Goal: Book appointment/travel/reservation

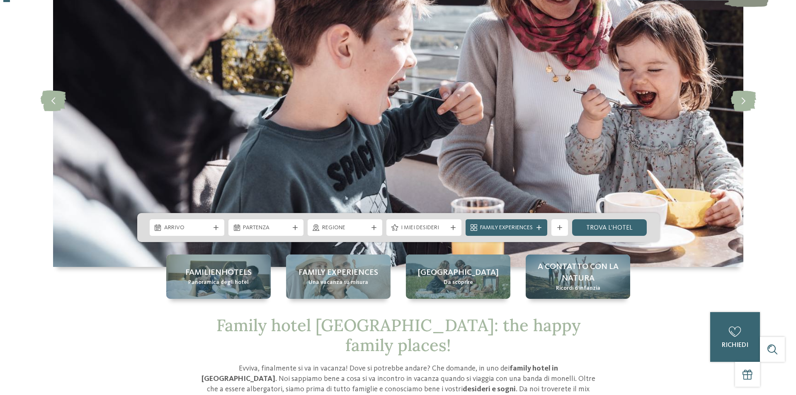
scroll to position [124, 0]
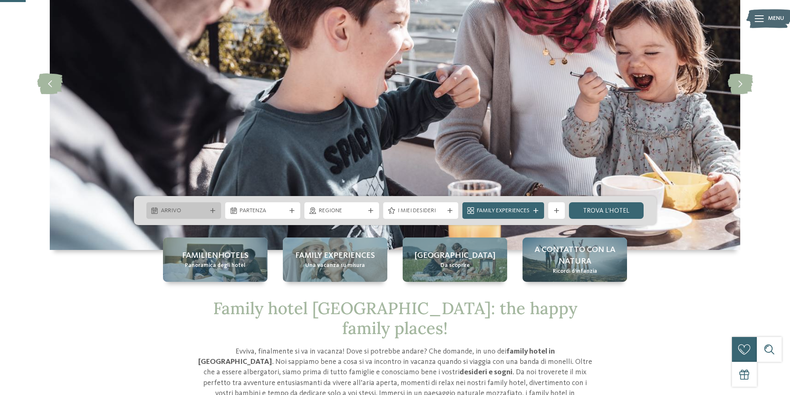
click at [184, 212] on span "Arrivo" at bounding box center [184, 211] width 46 height 8
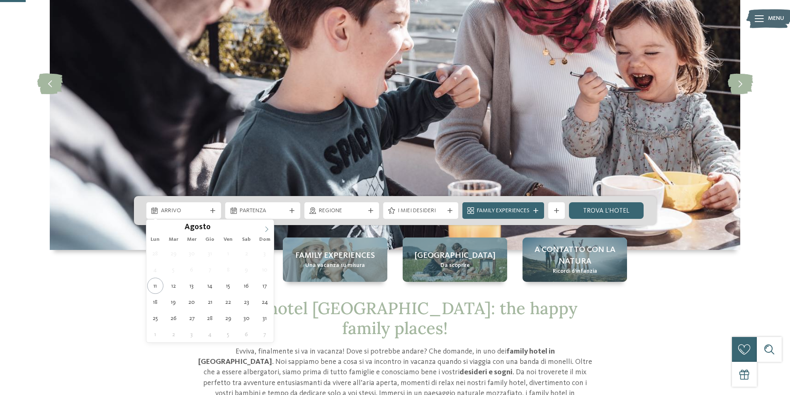
click at [266, 227] on icon at bounding box center [267, 229] width 6 height 6
type div "06.09.2025"
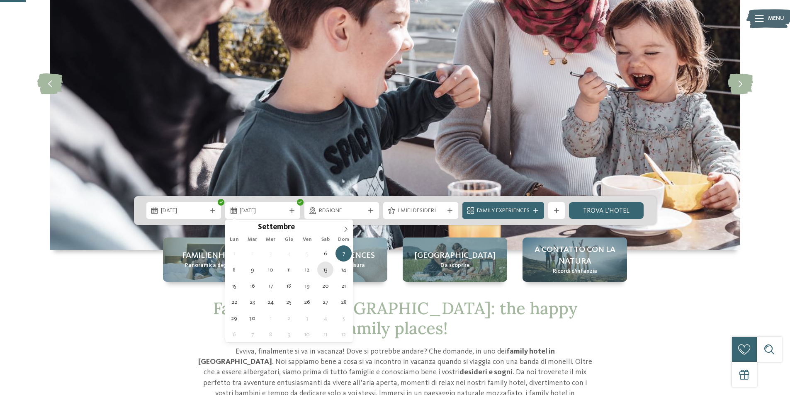
type div "13.09.2025"
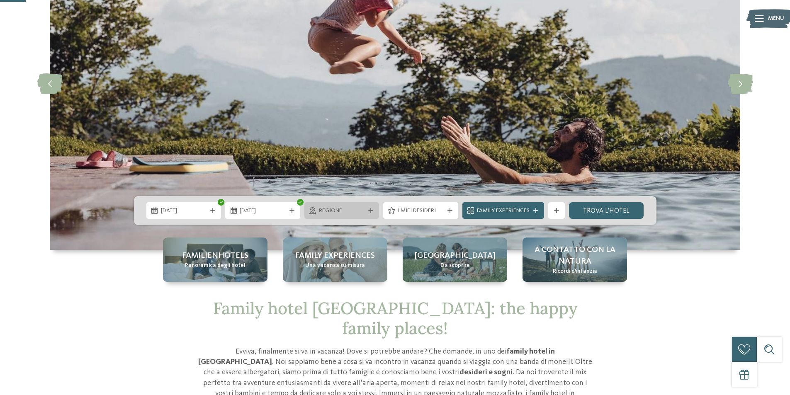
click at [366, 214] on div "Regione" at bounding box center [342, 210] width 50 height 9
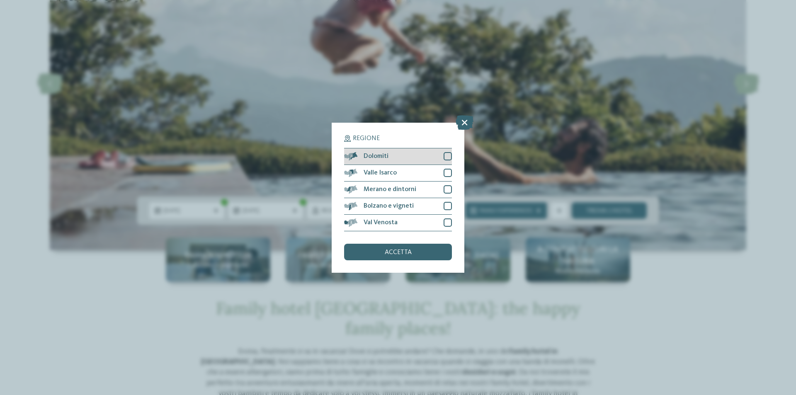
click at [449, 155] on div at bounding box center [448, 156] width 8 height 8
click at [407, 255] on span "accetta" at bounding box center [398, 252] width 27 height 7
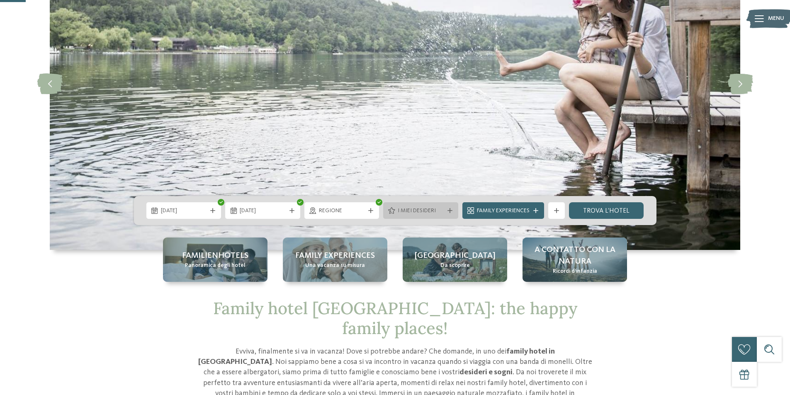
click at [442, 206] on div "I miei desideri" at bounding box center [420, 210] width 75 height 17
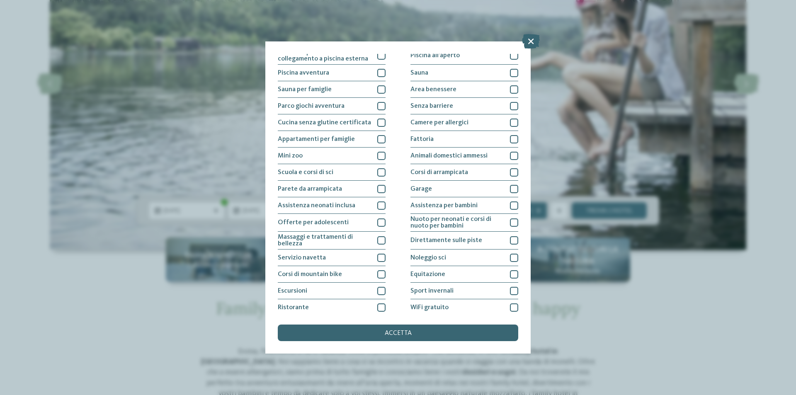
scroll to position [41, 0]
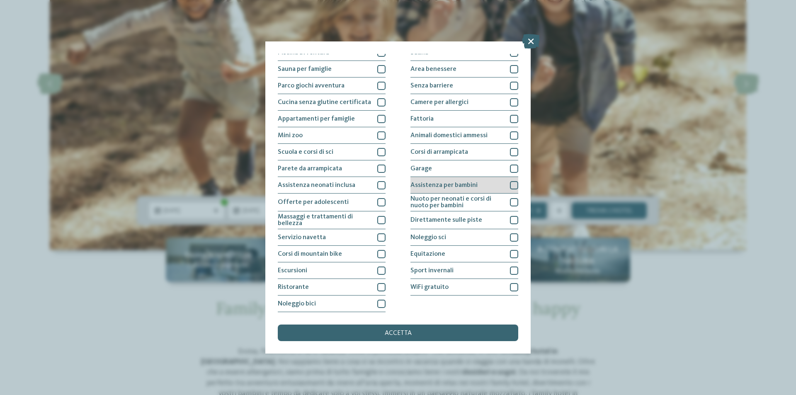
click at [510, 186] on div at bounding box center [514, 185] width 8 height 8
click at [510, 169] on div at bounding box center [514, 169] width 8 height 8
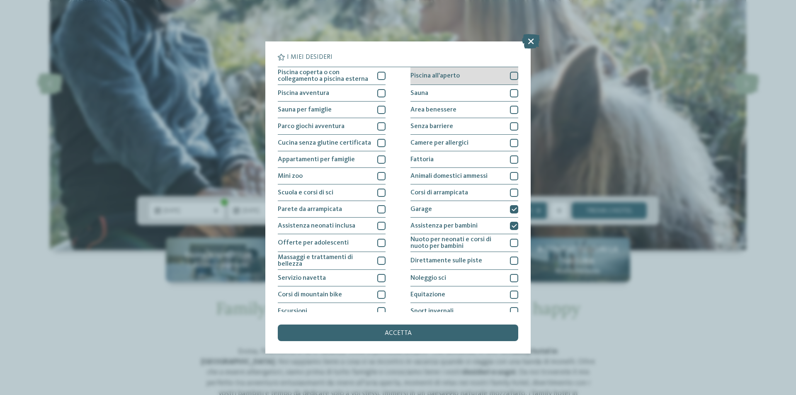
click at [445, 77] on span "Piscina all'aperto" at bounding box center [434, 76] width 49 height 7
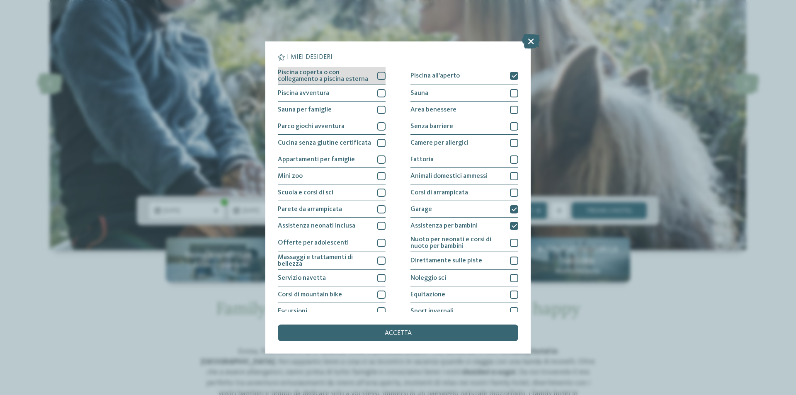
click at [351, 70] on span "Piscina coperta o con collegamento a piscina esterna" at bounding box center [324, 75] width 93 height 13
click at [344, 88] on div "Piscina avventura" at bounding box center [332, 93] width 108 height 17
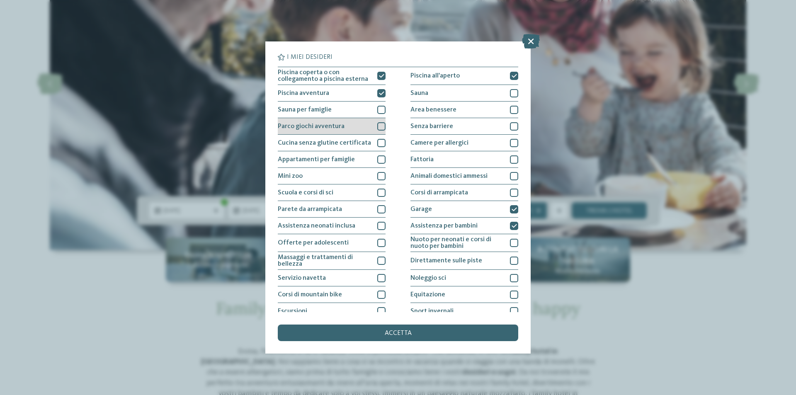
click at [343, 124] on div "Parco giochi avventura" at bounding box center [332, 126] width 108 height 17
click at [342, 140] on span "Cucina senza glutine certificata" at bounding box center [324, 143] width 93 height 7
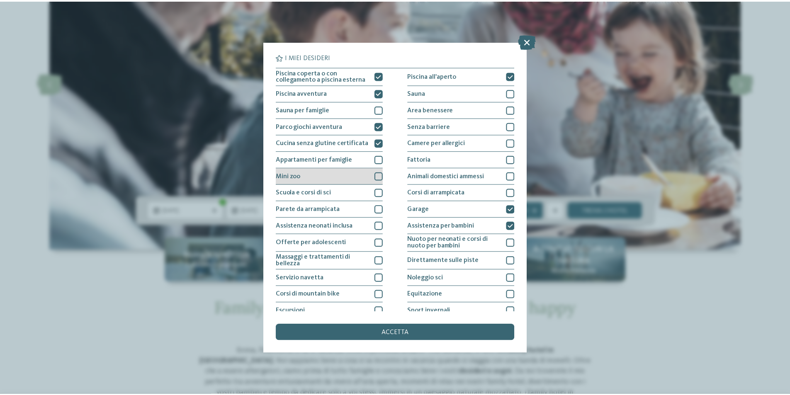
scroll to position [41, 0]
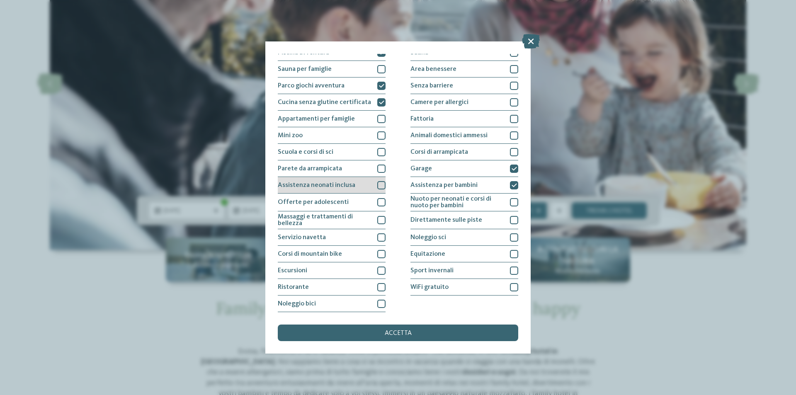
click at [343, 177] on div "Assistenza neonati inclusa" at bounding box center [332, 185] width 108 height 17
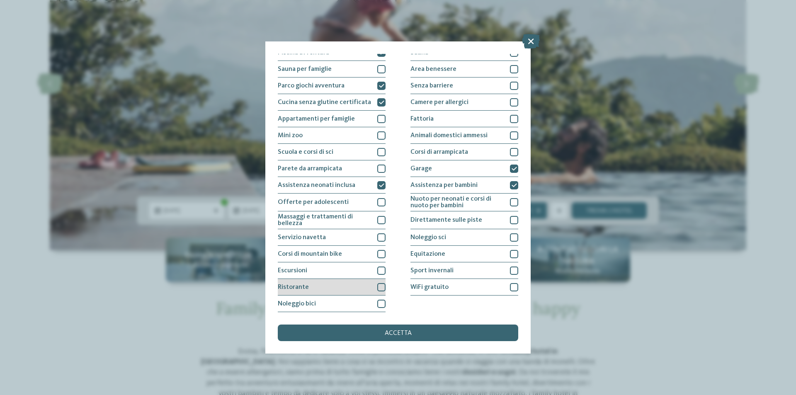
click at [345, 292] on div "Ristorante" at bounding box center [332, 287] width 108 height 17
click at [349, 326] on div "accetta" at bounding box center [398, 333] width 240 height 17
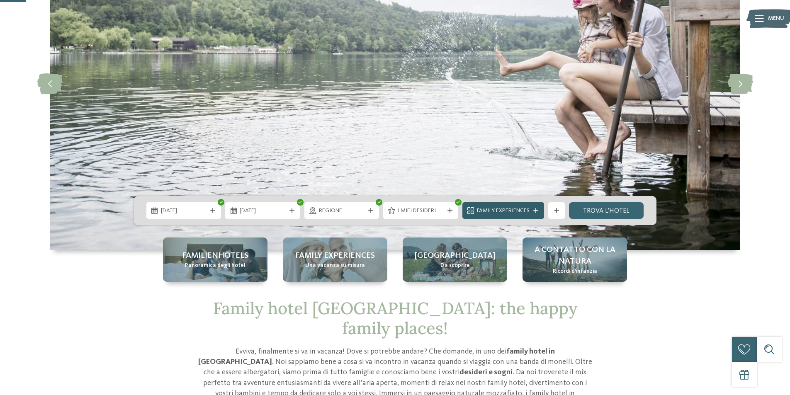
click at [540, 213] on div "Family Experiences" at bounding box center [503, 210] width 82 height 17
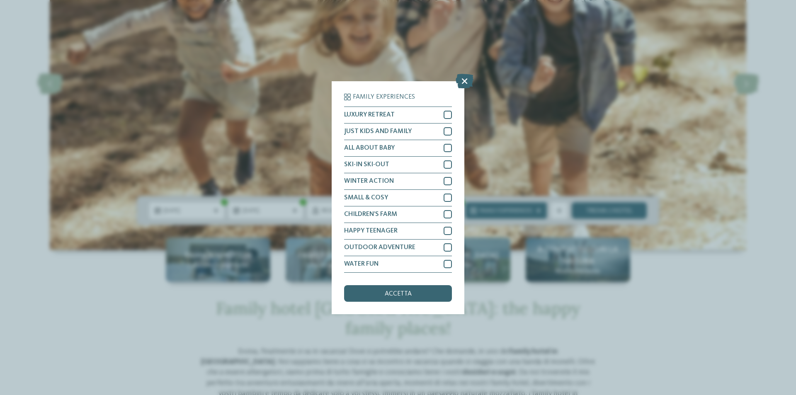
click at [418, 290] on div "accetta" at bounding box center [398, 293] width 108 height 17
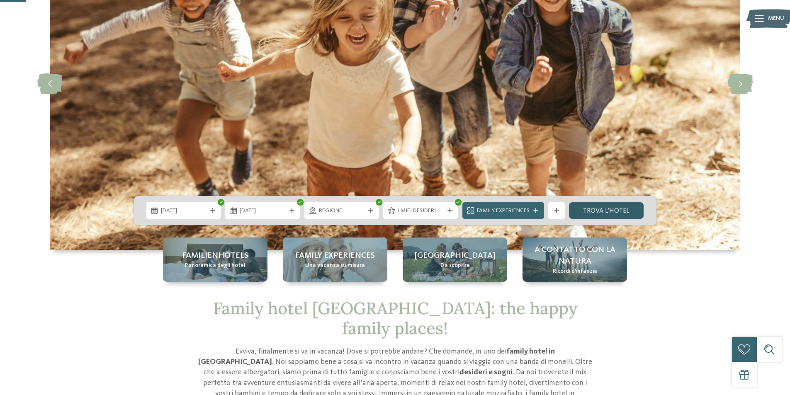
click at [611, 208] on link "trova l’hotel" at bounding box center [606, 210] width 75 height 17
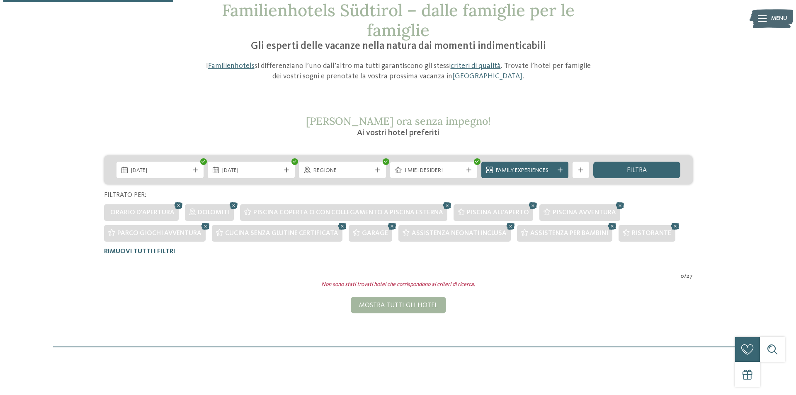
scroll to position [44, 0]
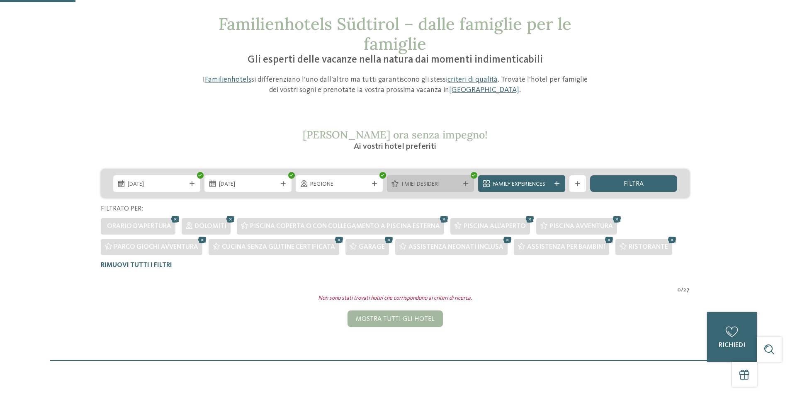
click at [445, 184] on span "I miei desideri" at bounding box center [430, 184] width 58 height 8
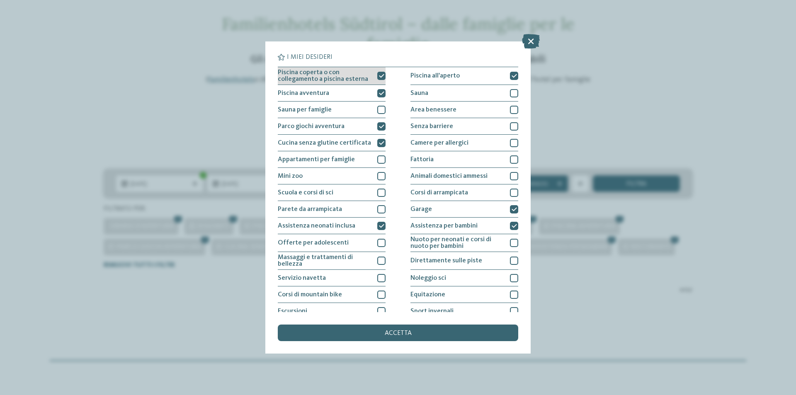
click at [350, 77] on span "Piscina coperta o con collegamento a piscina esterna" at bounding box center [324, 75] width 93 height 13
click at [353, 92] on div "Piscina avventura" at bounding box center [332, 93] width 108 height 17
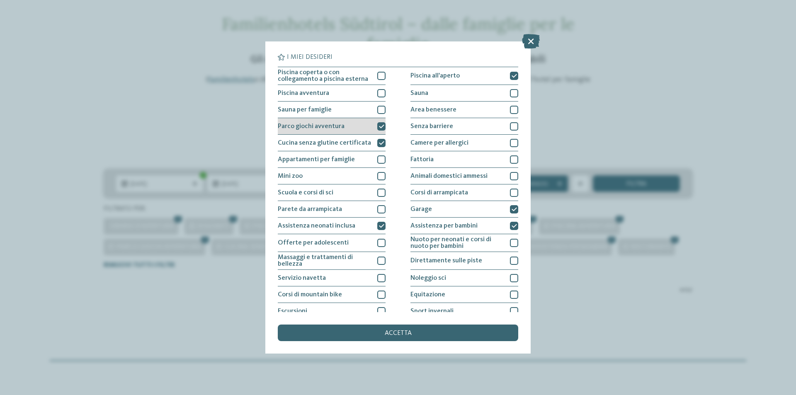
click at [363, 133] on div "Parco giochi avventura" at bounding box center [332, 126] width 108 height 17
click at [362, 138] on div "Cucina senza glutine certificata" at bounding box center [332, 143] width 108 height 17
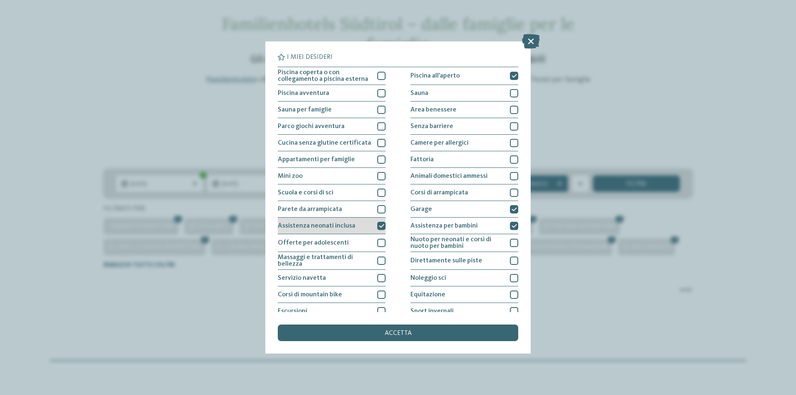
click at [374, 222] on div "Assistenza neonati inclusa" at bounding box center [332, 226] width 108 height 17
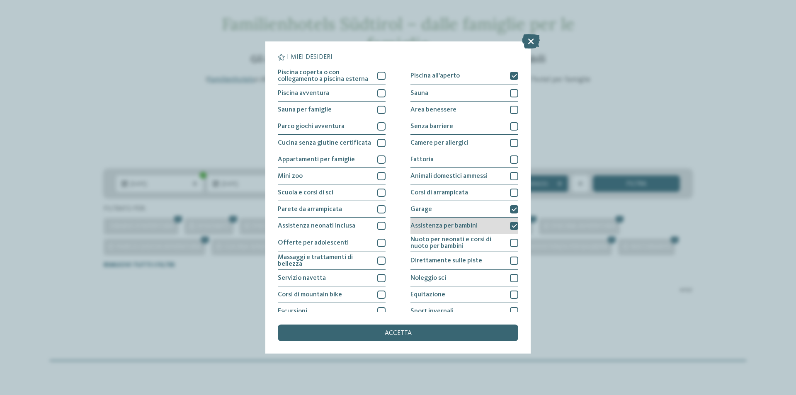
click at [440, 218] on div "Assistenza per bambini" at bounding box center [464, 226] width 108 height 17
click at [442, 207] on div "Garage" at bounding box center [464, 209] width 108 height 17
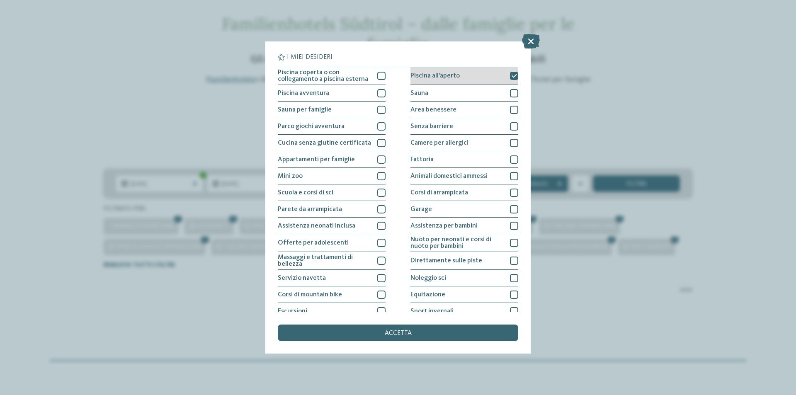
click at [439, 72] on div "Piscina all'aperto" at bounding box center [464, 76] width 108 height 18
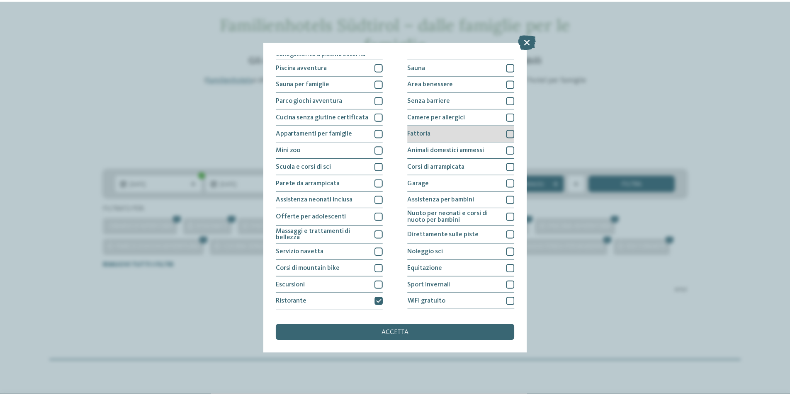
scroll to position [41, 0]
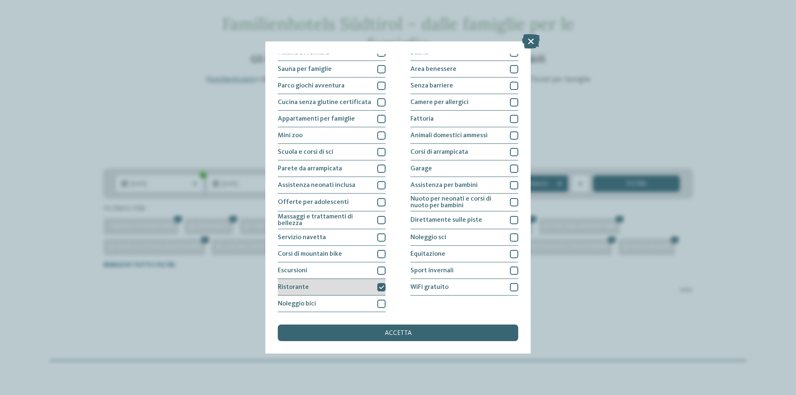
click at [343, 291] on div "Ristorante" at bounding box center [332, 287] width 108 height 17
click at [352, 340] on div "accetta" at bounding box center [398, 333] width 240 height 17
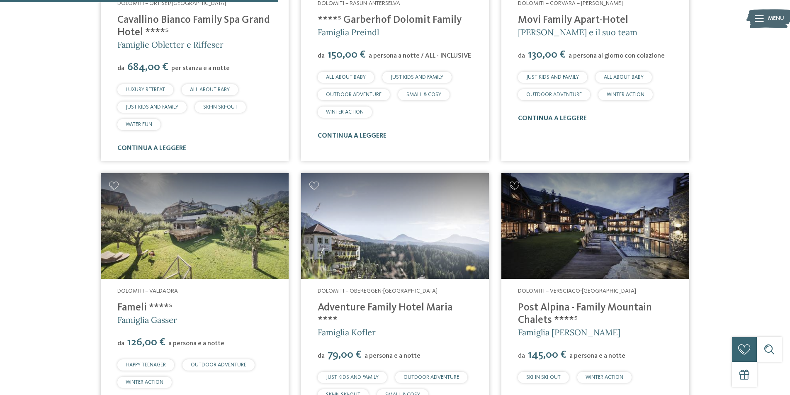
scroll to position [479, 0]
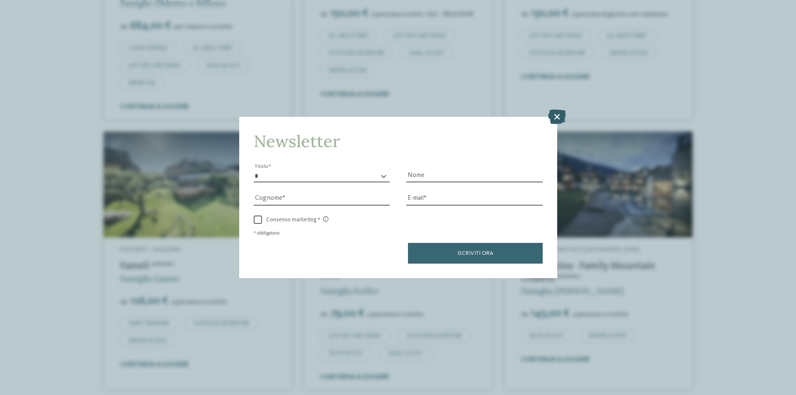
click at [557, 113] on icon at bounding box center [557, 116] width 18 height 15
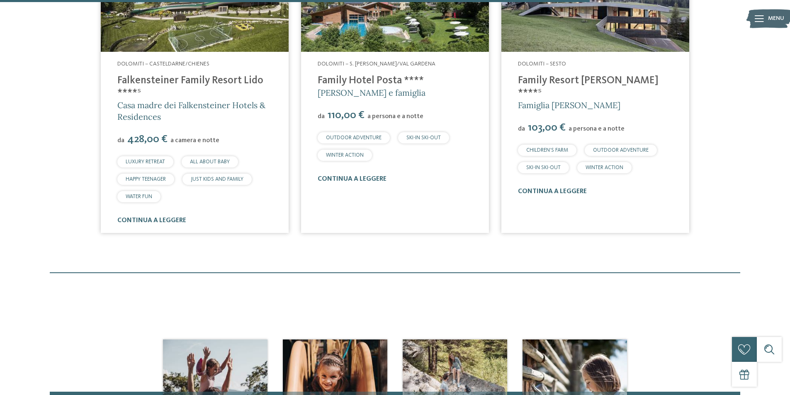
scroll to position [894, 0]
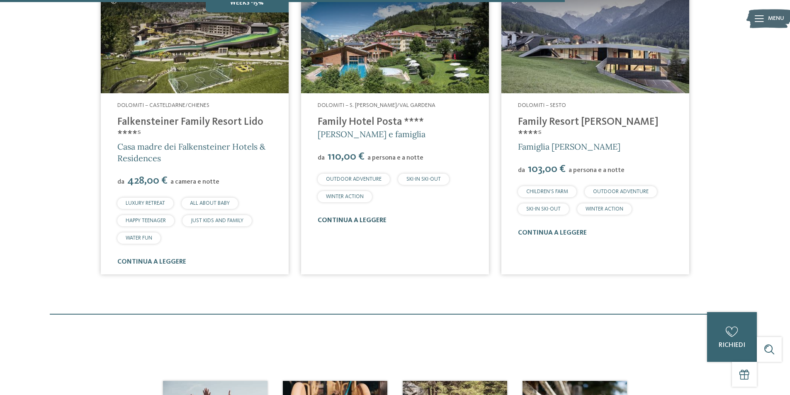
click at [356, 217] on link "continua a leggere" at bounding box center [352, 220] width 69 height 7
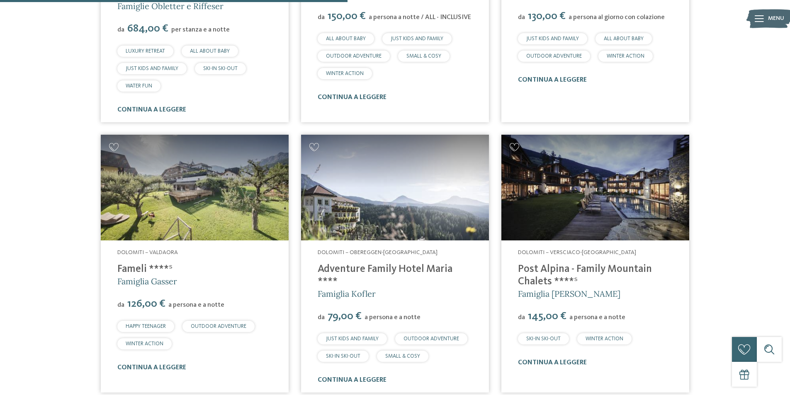
scroll to position [396, 0]
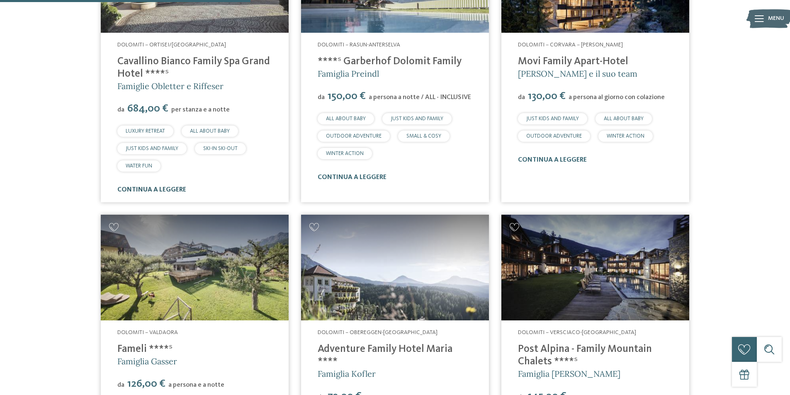
click at [180, 188] on link "continua a leggere" at bounding box center [151, 190] width 69 height 7
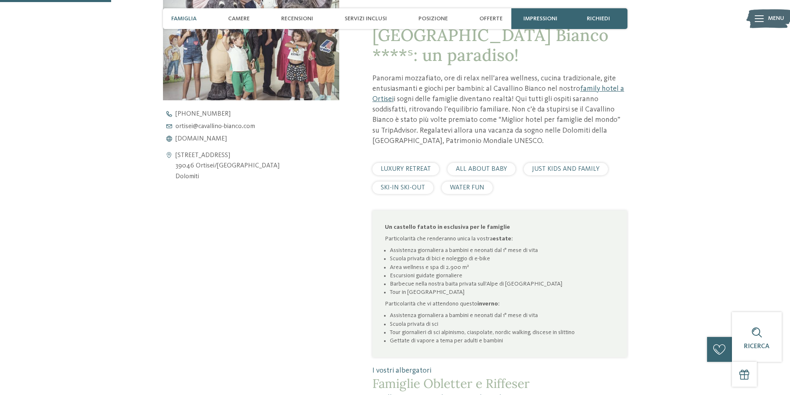
scroll to position [415, 0]
